Goal: Communication & Community: Connect with others

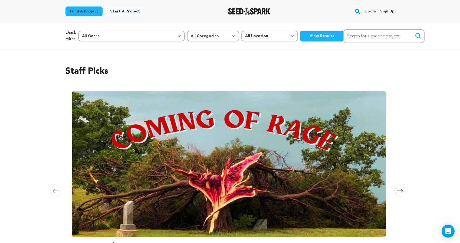
click at [369, 10] on link "Login" at bounding box center [370, 11] width 11 height 9
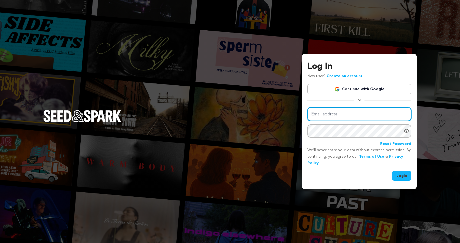
type input "humblebensla@gmail.com"
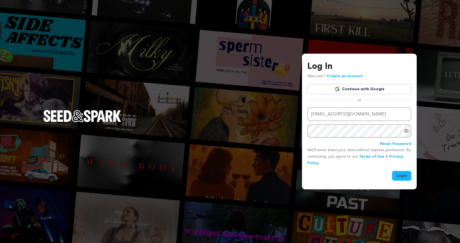
click at [406, 178] on button "Login" at bounding box center [401, 176] width 19 height 10
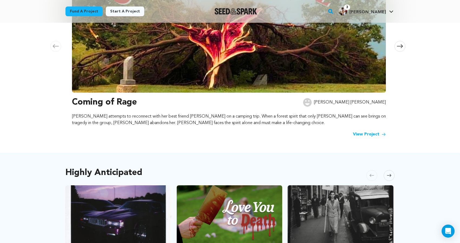
scroll to position [231, 0]
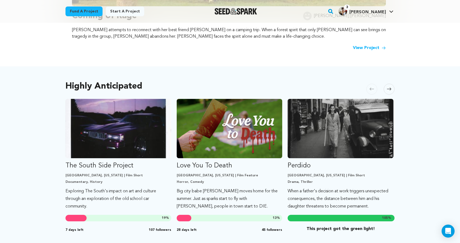
click at [386, 84] on span at bounding box center [389, 89] width 11 height 11
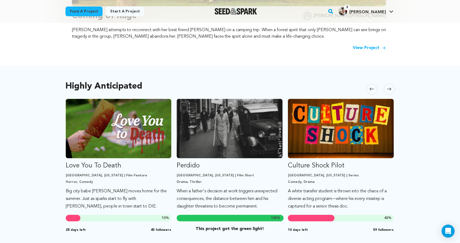
click at [388, 90] on icon at bounding box center [389, 89] width 4 height 4
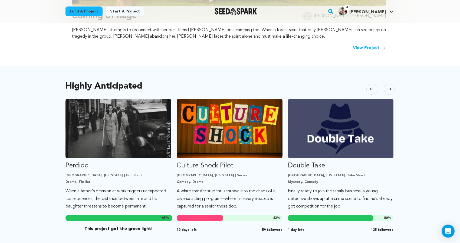
click at [388, 90] on icon at bounding box center [389, 89] width 4 height 4
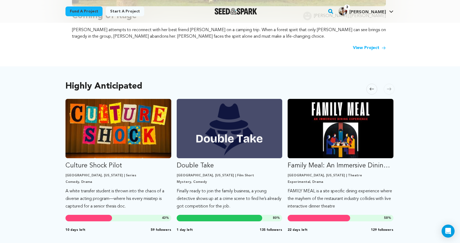
click at [388, 90] on icon at bounding box center [389, 89] width 4 height 4
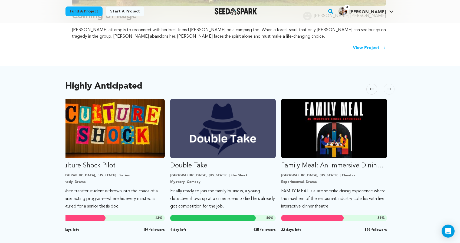
click at [368, 88] on span at bounding box center [371, 89] width 11 height 11
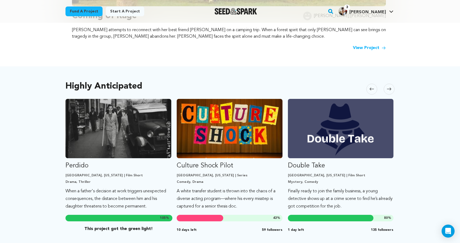
click at [371, 88] on icon at bounding box center [372, 89] width 4 height 3
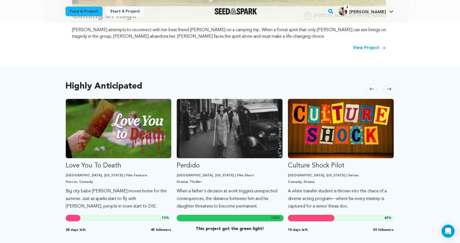
click at [371, 88] on icon at bounding box center [372, 89] width 4 height 3
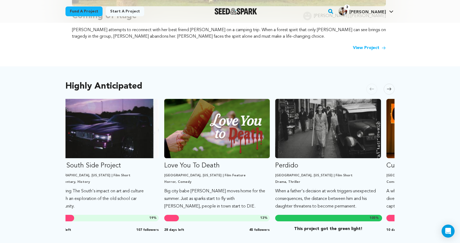
scroll to position [0, 0]
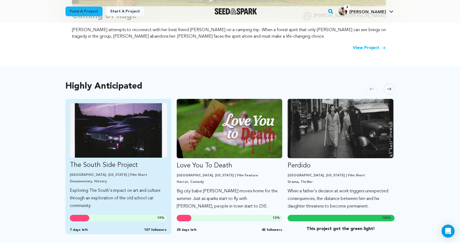
click at [134, 133] on img "Fund The South Side Project" at bounding box center [118, 130] width 97 height 54
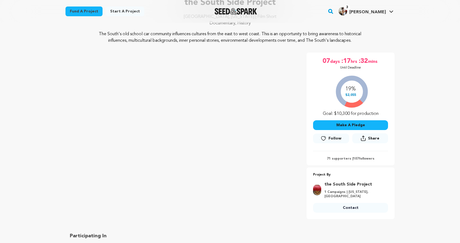
scroll to position [53, 0]
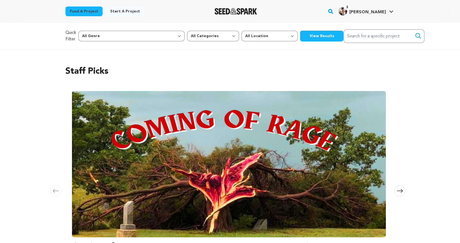
scroll to position [231, 0]
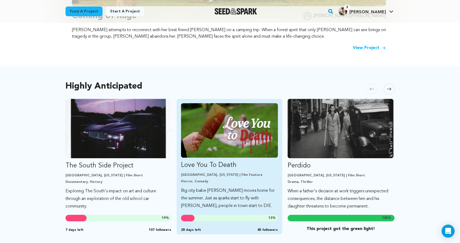
click at [234, 144] on img "Fund Love You To Death" at bounding box center [229, 130] width 97 height 54
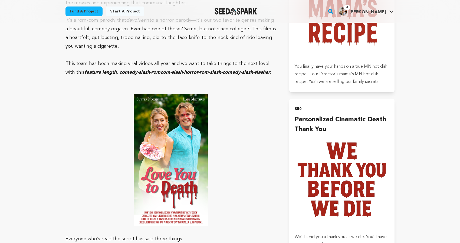
scroll to position [425, 0]
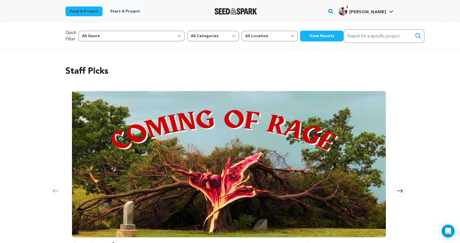
scroll to position [231, 0]
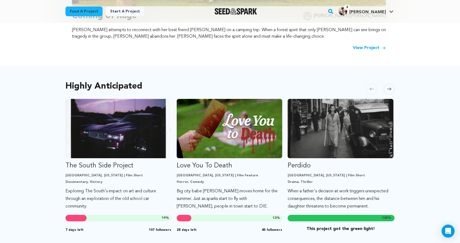
click at [390, 91] on span at bounding box center [389, 89] width 11 height 11
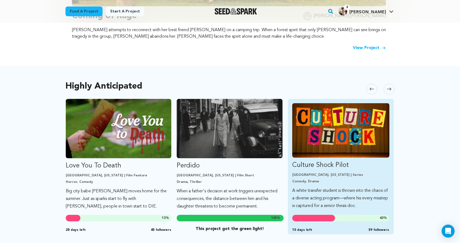
scroll to position [261, 0]
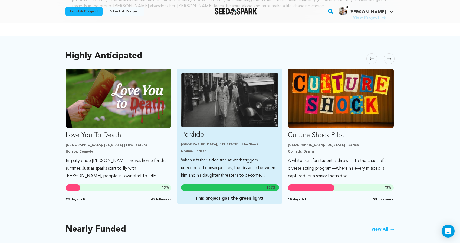
click at [237, 110] on img "Fund Perdido" at bounding box center [229, 100] width 97 height 54
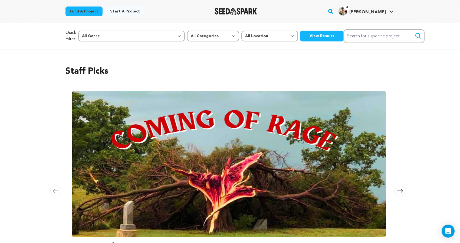
scroll to position [261, 0]
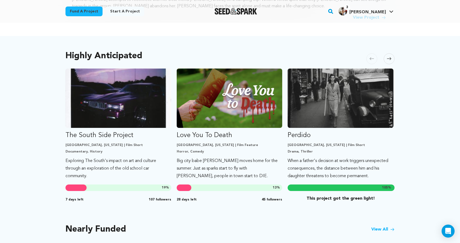
click at [387, 58] on icon at bounding box center [389, 59] width 4 height 4
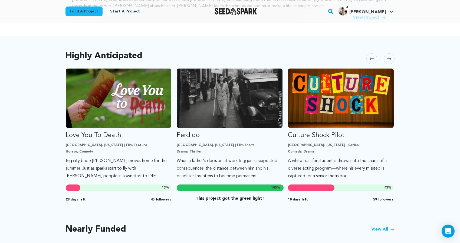
click at [387, 58] on icon at bounding box center [389, 59] width 4 height 4
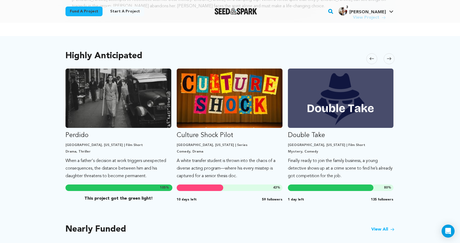
click at [387, 58] on icon at bounding box center [389, 59] width 4 height 4
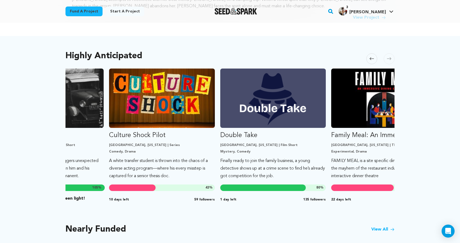
scroll to position [0, 333]
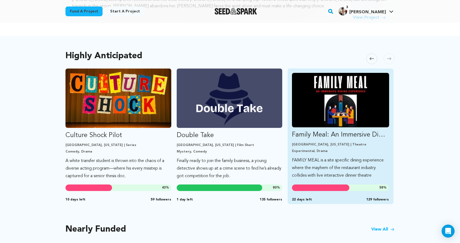
click at [358, 104] on img "Fund Family Meal: An Immersive Dining Experience" at bounding box center [340, 100] width 97 height 54
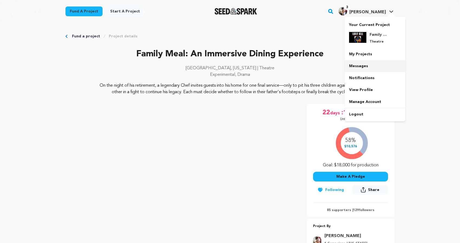
click at [369, 63] on link "Messages" at bounding box center [375, 66] width 61 height 12
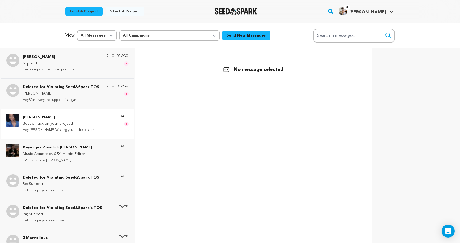
click at [74, 133] on div "[PERSON_NAME] Best of luck on your project! Hey [PERSON_NAME],Wishing you all t…" at bounding box center [67, 124] width 133 height 30
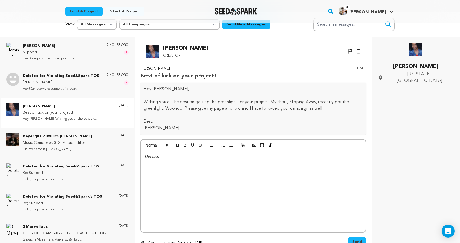
scroll to position [1, 0]
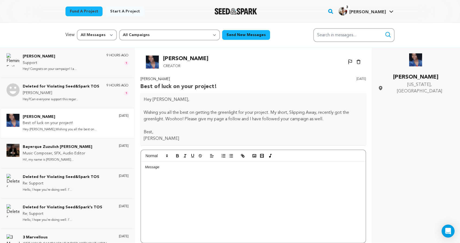
click at [172, 59] on p "[PERSON_NAME]" at bounding box center [185, 58] width 45 height 9
click at [65, 93] on p "[PERSON_NAME]" at bounding box center [61, 93] width 77 height 6
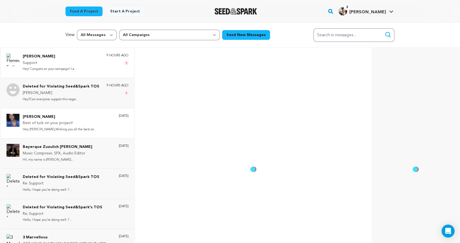
click at [74, 67] on div "[PERSON_NAME] Support Hey! Congrats on your campaign! I a... 9 hours ago 1" at bounding box center [67, 63] width 133 height 30
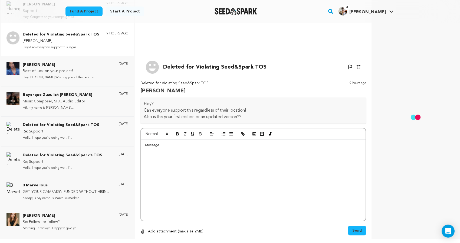
scroll to position [199, 0]
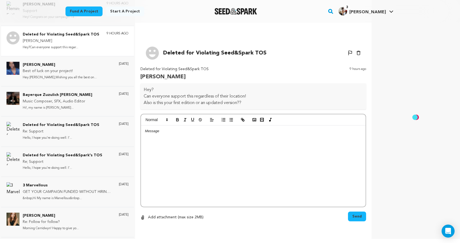
click at [72, 49] on p "Hey?Can everyone support this regar..." at bounding box center [61, 47] width 77 height 6
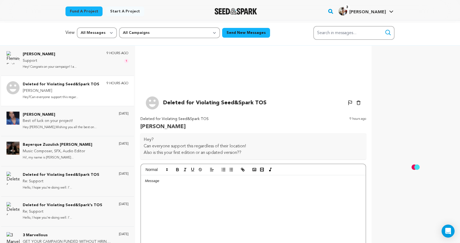
scroll to position [1, 0]
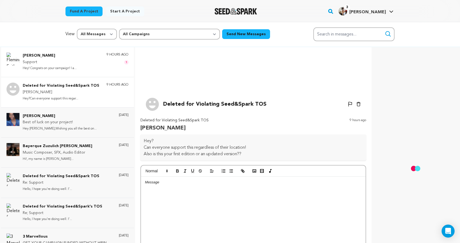
click at [73, 55] on p "[PERSON_NAME]" at bounding box center [50, 56] width 54 height 6
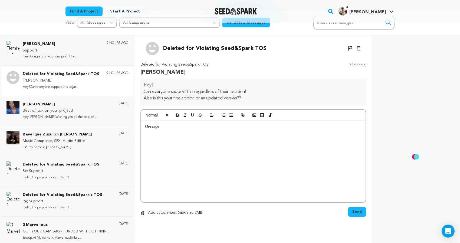
scroll to position [0, 0]
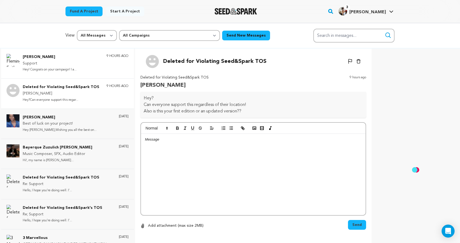
click at [61, 78] on div "[PERSON_NAME] Support Hey! Congrats on your campaign! I a... 9 hours ago" at bounding box center [67, 63] width 133 height 30
